Goal: Task Accomplishment & Management: Use online tool/utility

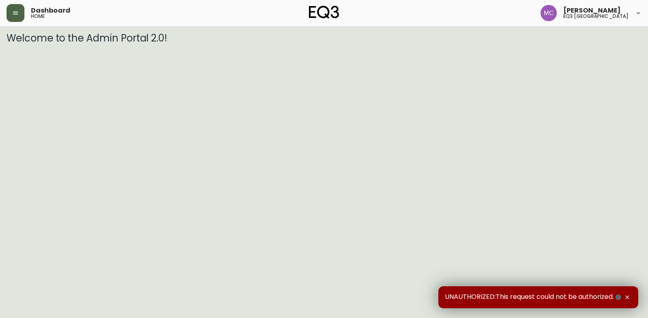
click at [14, 16] on icon "button" at bounding box center [15, 13] width 7 height 7
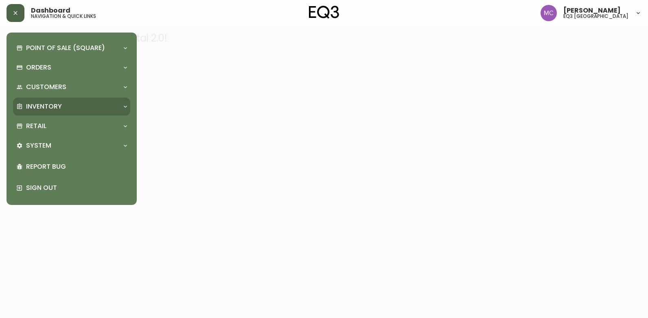
click at [53, 107] on p "Inventory" at bounding box center [44, 106] width 36 height 9
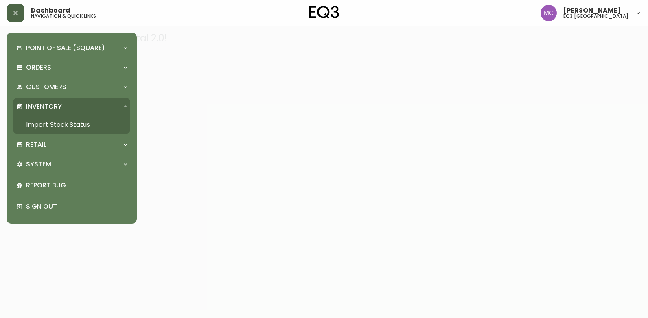
click at [56, 123] on link "Import Stock Status" at bounding box center [71, 125] width 117 height 19
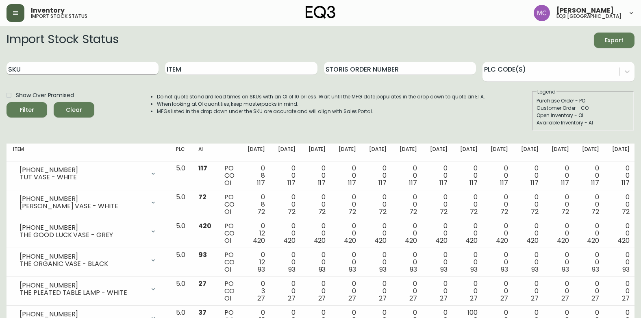
click at [67, 65] on input "SKU" at bounding box center [83, 68] width 152 height 13
paste input "[PHONE_NUMBER]"
type input "[PHONE_NUMBER]"
click at [7, 102] on button "Filter" at bounding box center [27, 109] width 41 height 15
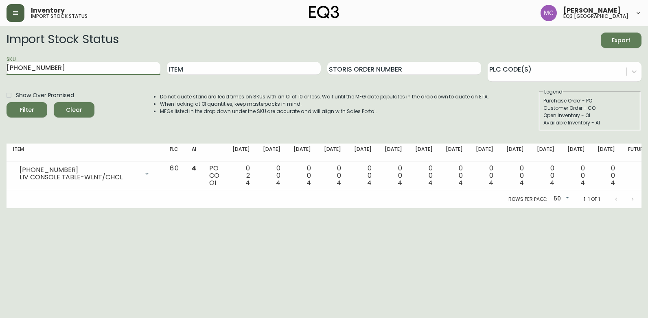
drag, startPoint x: 61, startPoint y: 67, endPoint x: -2, endPoint y: -3, distance: 93.6
click at [0, 0] on html "Inventory import stock status [PERSON_NAME] eq3 [GEOGRAPHIC_DATA] Import Stock …" at bounding box center [324, 104] width 648 height 208
paste input "3020-374-49-A"
type input "3020-374-49-A"
click at [7, 102] on button "Filter" at bounding box center [27, 109] width 41 height 15
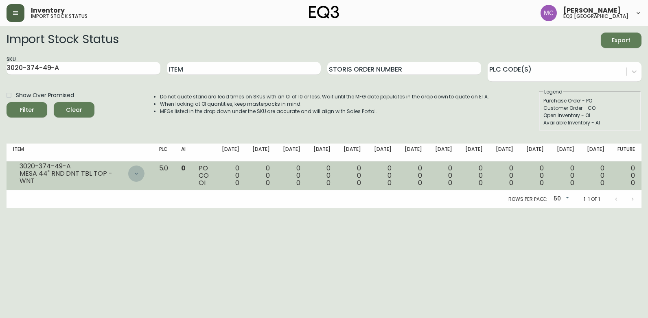
click at [140, 176] on icon at bounding box center [136, 173] width 7 height 7
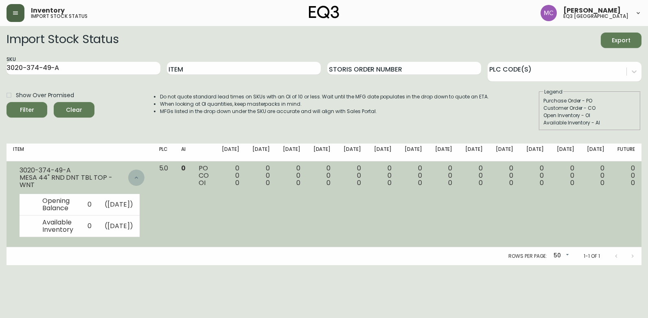
click at [140, 176] on icon at bounding box center [136, 177] width 7 height 7
